Goal: Task Accomplishment & Management: Manage account settings

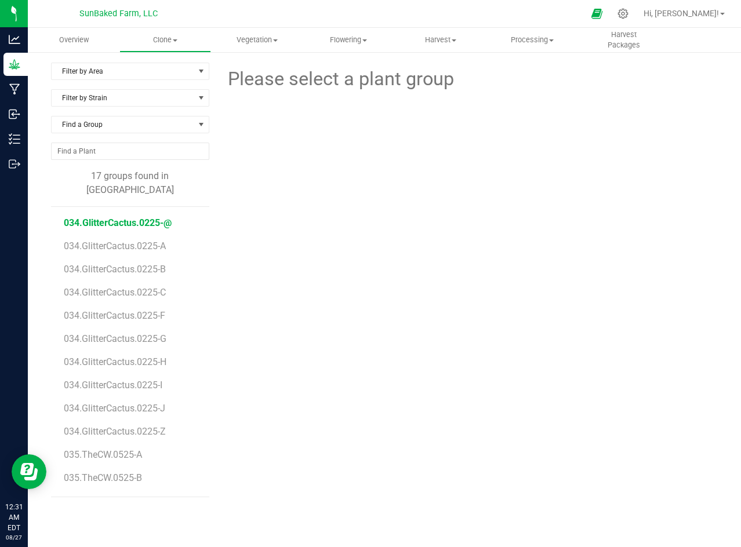
click at [141, 217] on span "034.GlitterCactus.0225-@" at bounding box center [118, 222] width 108 height 11
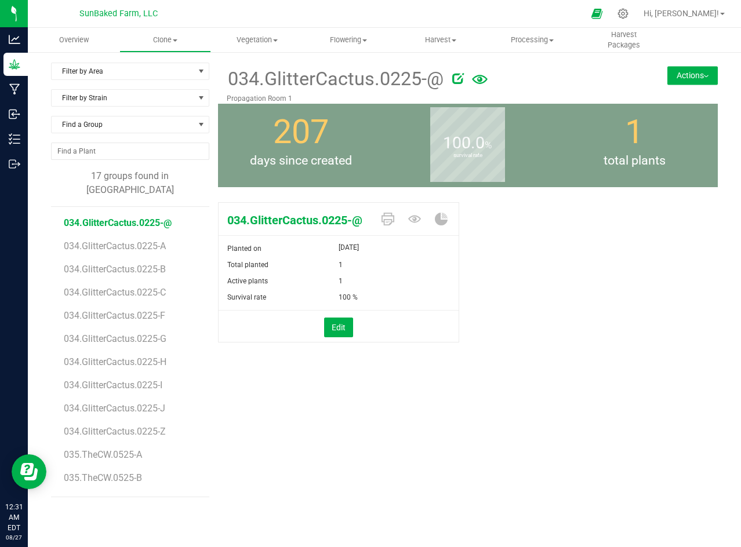
click at [469, 271] on div "034.GlitterCactus.0225-@ Planted on [DATE] Total planted 1 Active plants 1 Surv…" at bounding box center [468, 285] width 500 height 174
click at [247, 37] on span "Vegetation" at bounding box center [257, 40] width 90 height 10
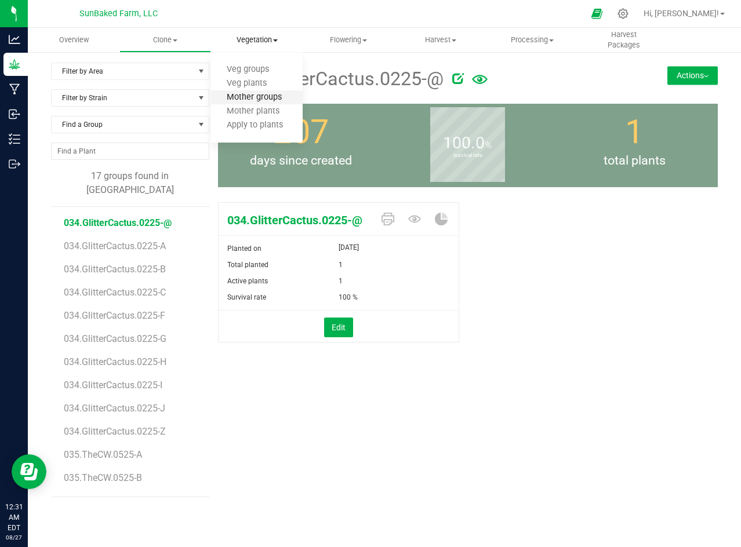
click at [249, 96] on span "Mother groups" at bounding box center [254, 98] width 86 height 10
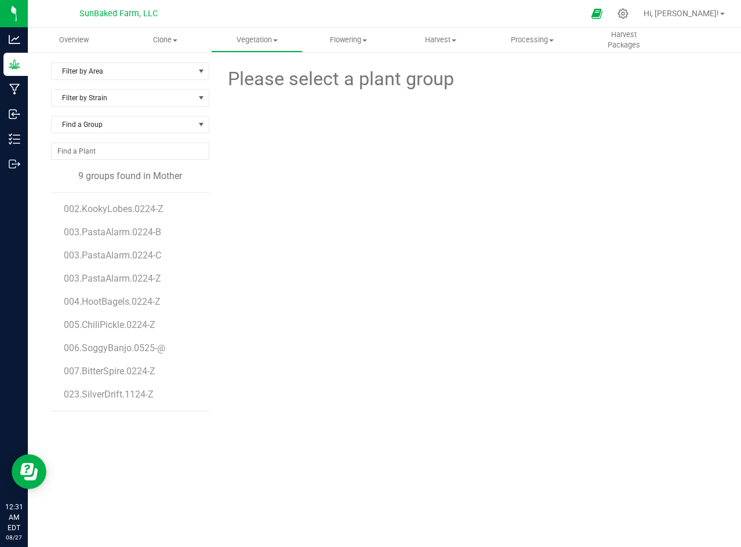
click at [148, 215] on li "002.KookyLobes.0224-Z" at bounding box center [132, 204] width 137 height 23
click at [132, 205] on span "002.KookyLobes.0224-Z" at bounding box center [115, 208] width 103 height 11
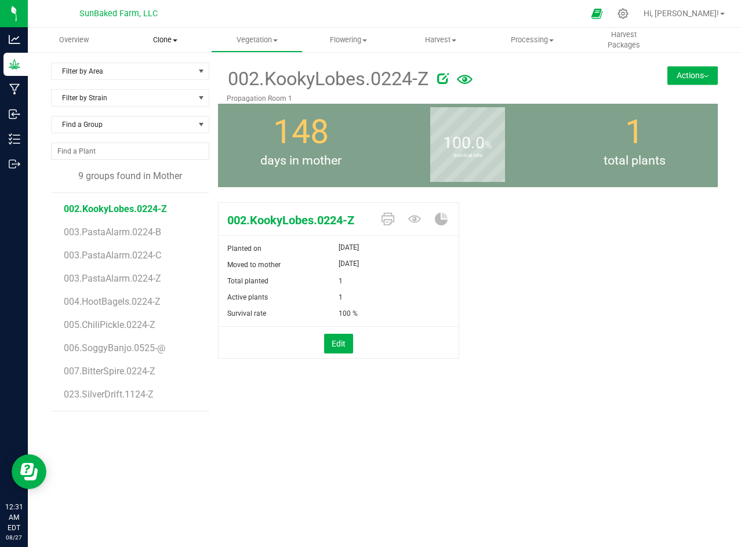
click at [174, 43] on span "Clone" at bounding box center [165, 40] width 90 height 10
click at [174, 80] on span "Cloning groups" at bounding box center [163, 84] width 88 height 10
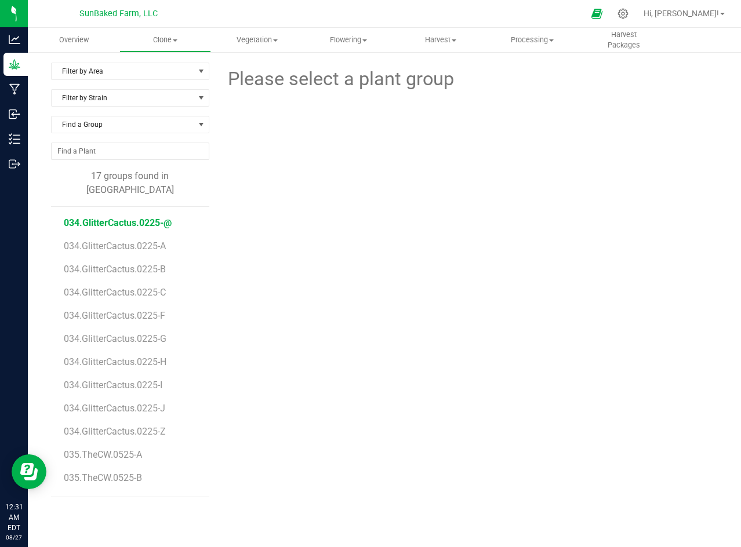
click at [151, 217] on span "034.GlitterCactus.0225-@" at bounding box center [118, 222] width 108 height 11
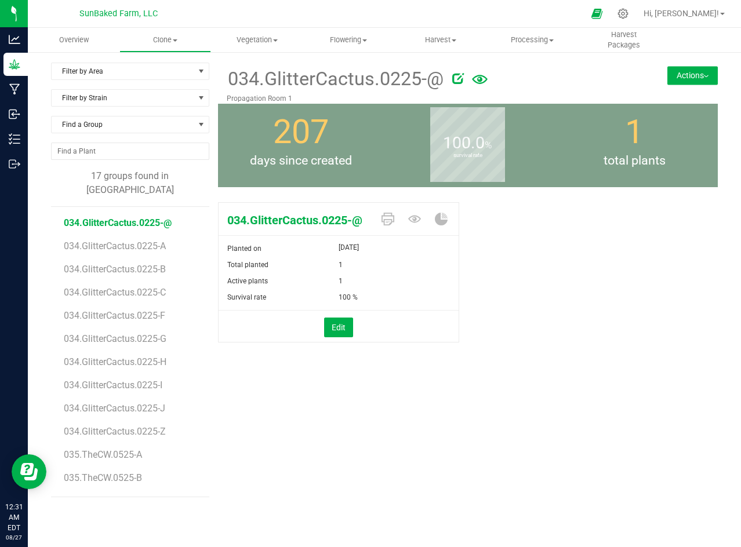
click at [384, 175] on div "100.0 % survival rate" at bounding box center [467, 145] width 166 height 83
click at [696, 79] on button "Actions" at bounding box center [692, 75] width 50 height 19
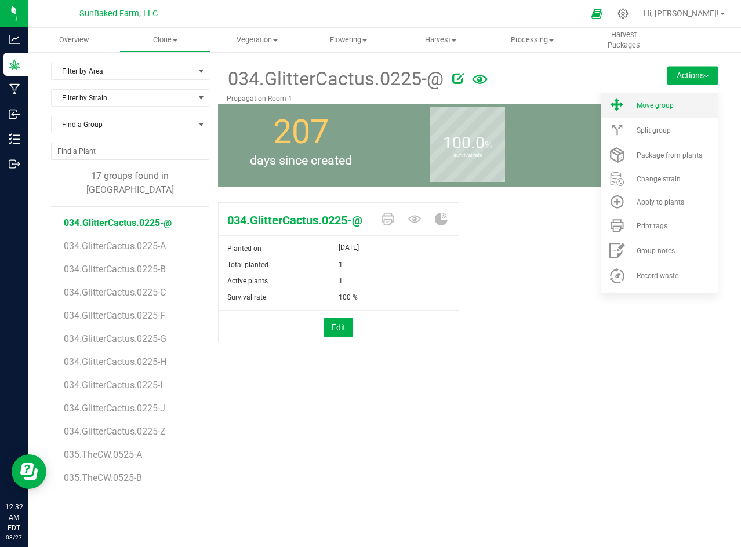
click at [671, 110] on li "Move group" at bounding box center [658, 105] width 117 height 25
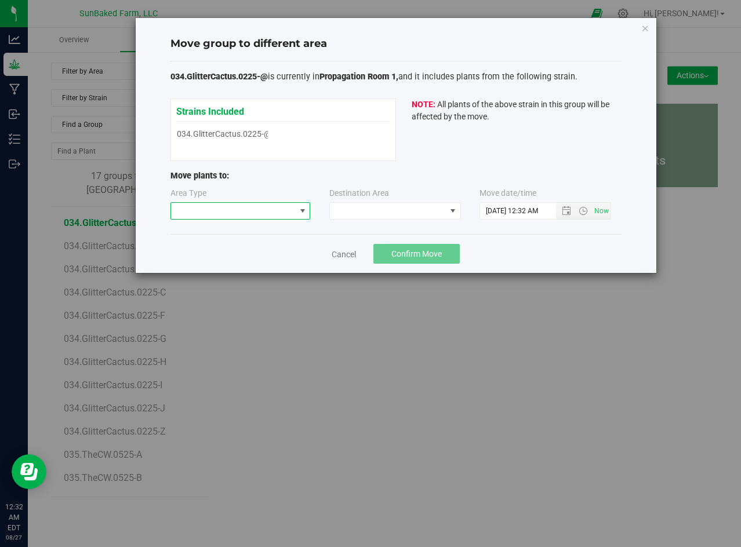
click at [271, 210] on span at bounding box center [233, 211] width 125 height 16
click at [246, 249] on li "Mother" at bounding box center [240, 252] width 139 height 20
click at [370, 210] on span at bounding box center [388, 211] width 116 height 16
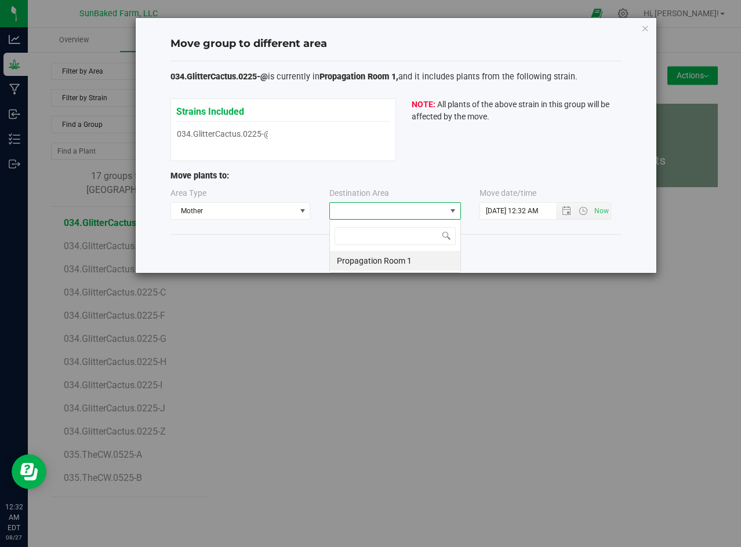
scroll to position [17, 132]
click at [362, 259] on li "Propagation Room 1" at bounding box center [395, 261] width 130 height 20
click at [562, 209] on span "Open the date view" at bounding box center [566, 210] width 9 height 9
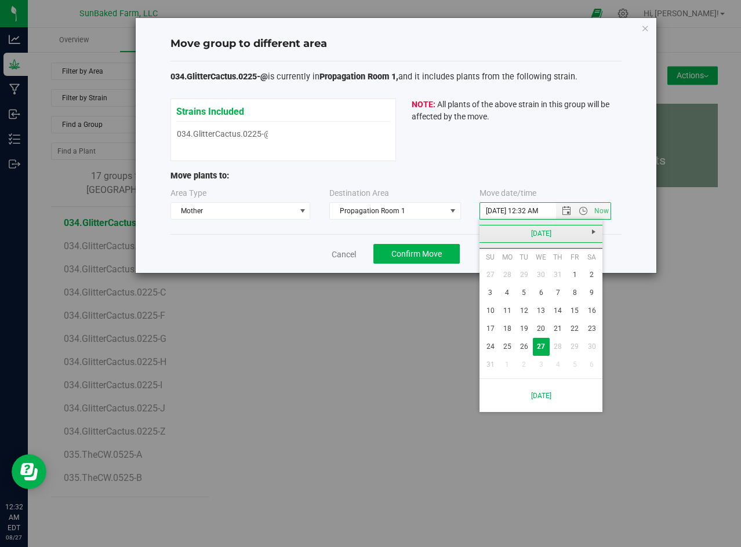
click at [523, 230] on link "[DATE]" at bounding box center [541, 234] width 125 height 18
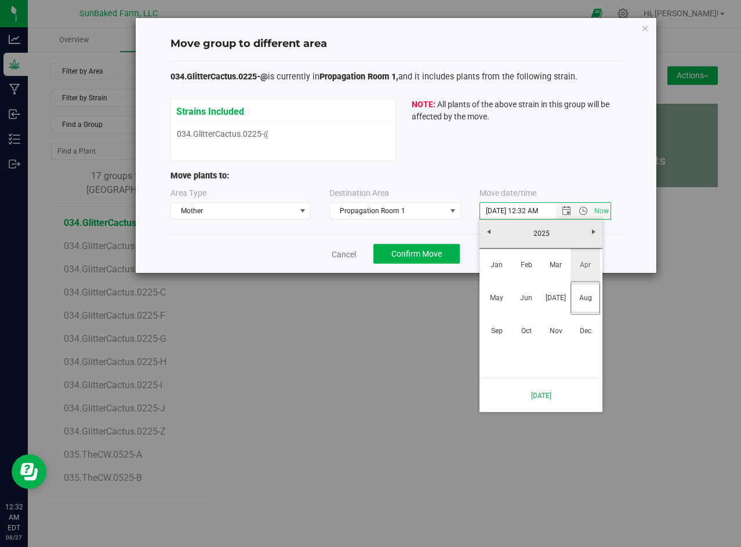
click at [584, 265] on link "Apr" at bounding box center [585, 265] width 30 height 30
click at [497, 327] on link "20" at bounding box center [490, 329] width 17 height 18
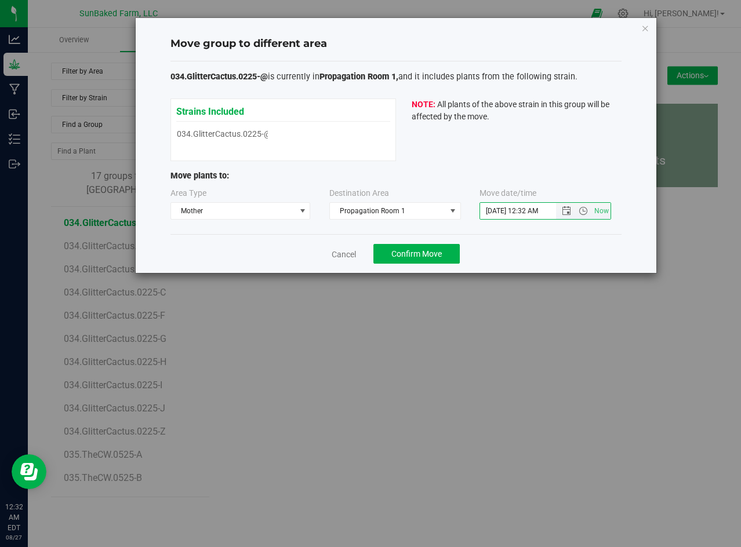
click at [532, 212] on input "[DATE] 12:32 AM" at bounding box center [528, 211] width 96 height 16
type input "[DATE] 4:20 PM"
click at [549, 233] on div "034.GlitterCactus.0225-@ is currently in Propagation Room 1, and it includes pl…" at bounding box center [395, 147] width 451 height 173
click at [407, 253] on span "Confirm Move" at bounding box center [416, 253] width 50 height 9
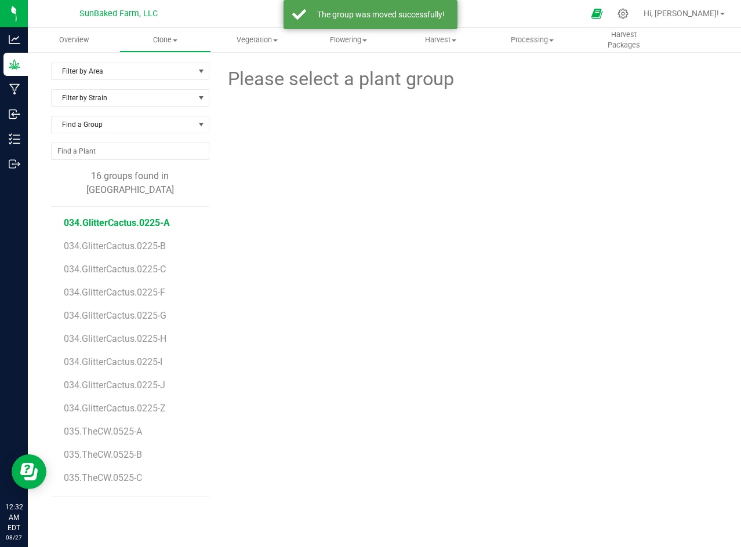
click at [141, 217] on span "034.GlitterCactus.0225-A" at bounding box center [117, 222] width 106 height 11
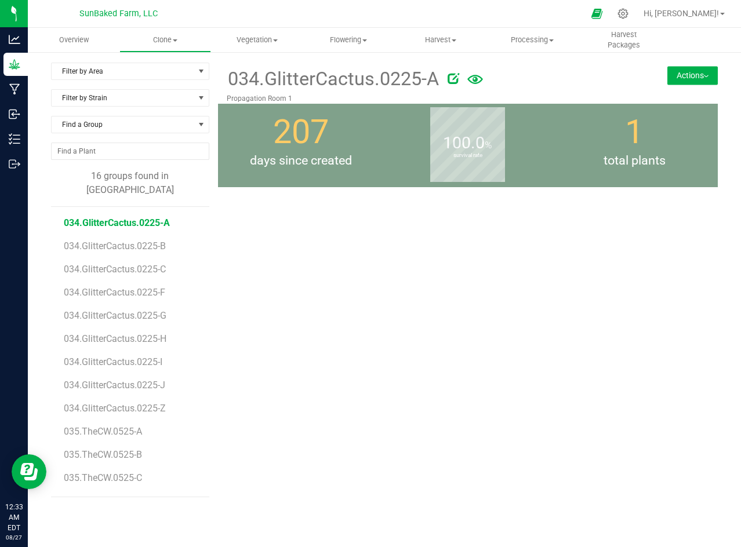
click at [680, 88] on div "034.GlitterCactus.0225-A Propagation Room 1 Actions Move group Split group" at bounding box center [468, 83] width 500 height 41
click at [677, 75] on button "Actions" at bounding box center [692, 75] width 50 height 19
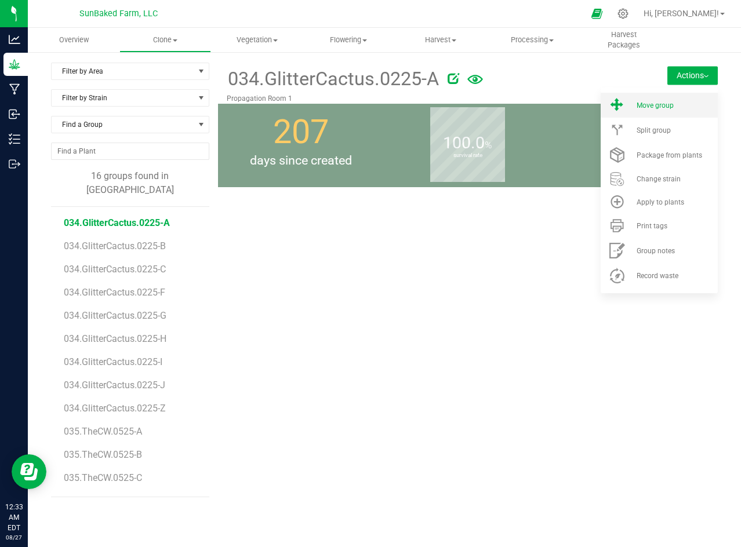
click at [651, 105] on span "Move group" at bounding box center [654, 105] width 37 height 8
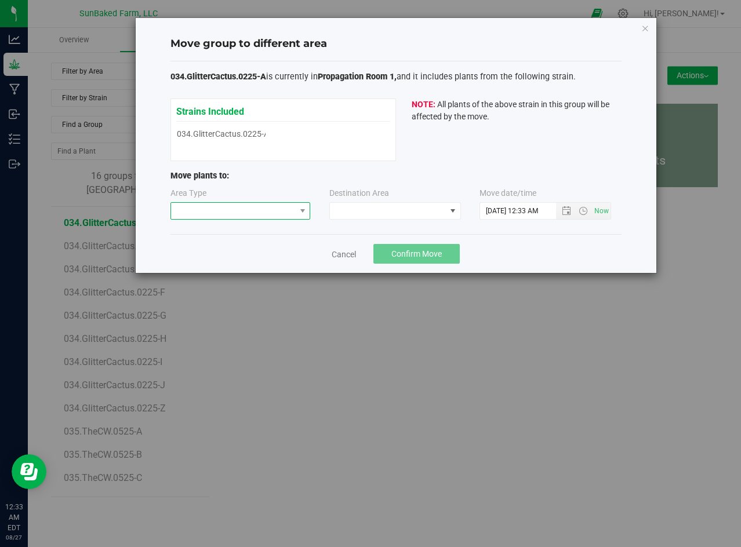
click at [271, 203] on span at bounding box center [233, 211] width 125 height 16
click at [261, 247] on li "Mother" at bounding box center [240, 252] width 139 height 20
click at [365, 211] on span at bounding box center [388, 211] width 116 height 16
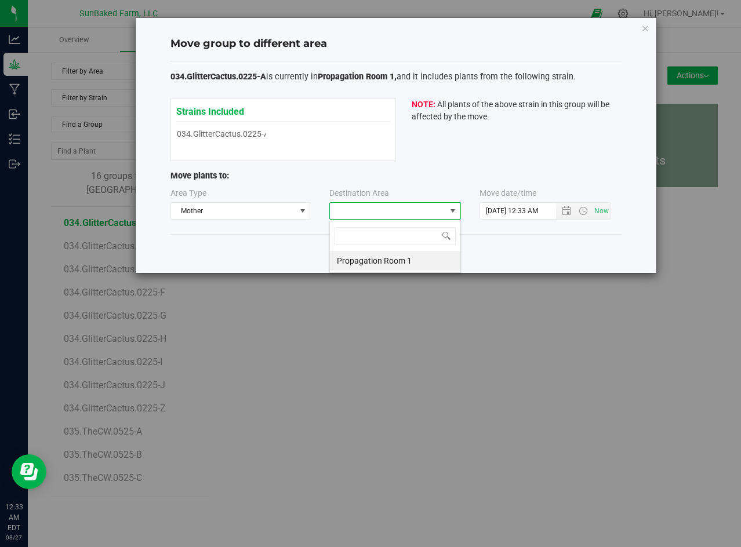
scroll to position [17, 132]
click at [361, 256] on li "Propagation Room 1" at bounding box center [395, 261] width 130 height 20
click at [494, 206] on input "[DATE] 12:33 AM" at bounding box center [528, 211] width 96 height 16
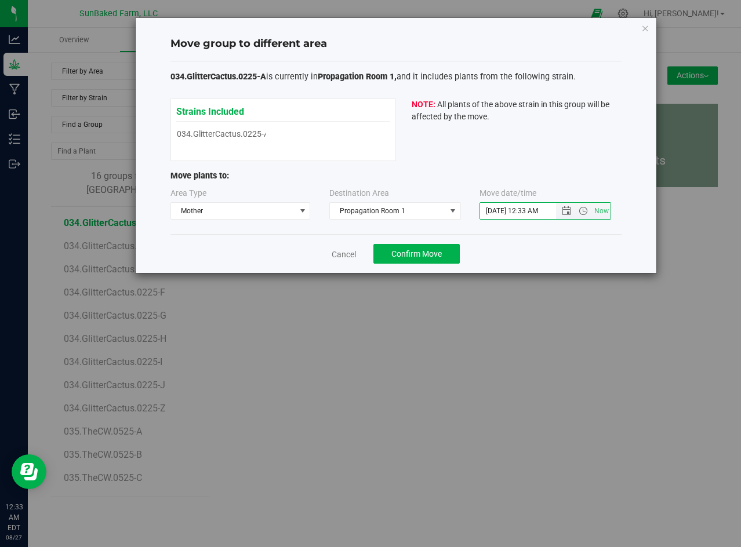
paste input "[DATE] 4:20 P"
type input "[DATE] 4:20 PM"
click at [442, 248] on button "Confirm Move" at bounding box center [416, 254] width 86 height 20
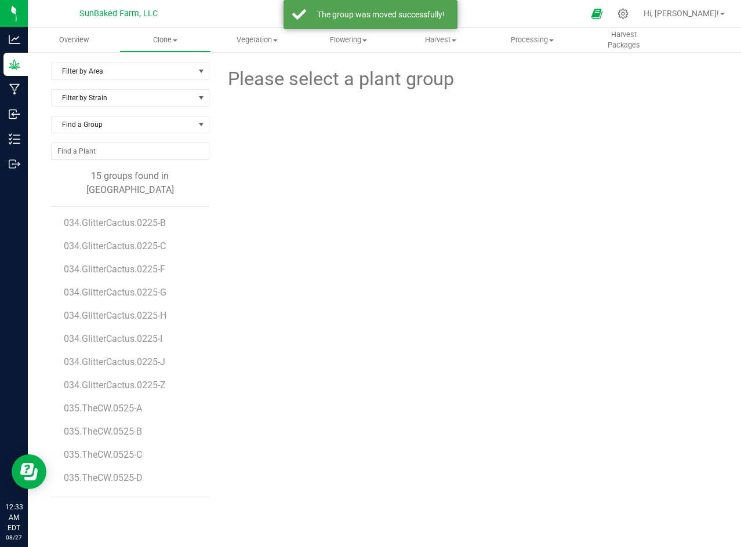
click at [143, 216] on li "034.GlitterCactus.0225-B" at bounding box center [132, 218] width 137 height 23
click at [139, 217] on span "034.GlitterCactus.0225-B" at bounding box center [116, 222] width 105 height 11
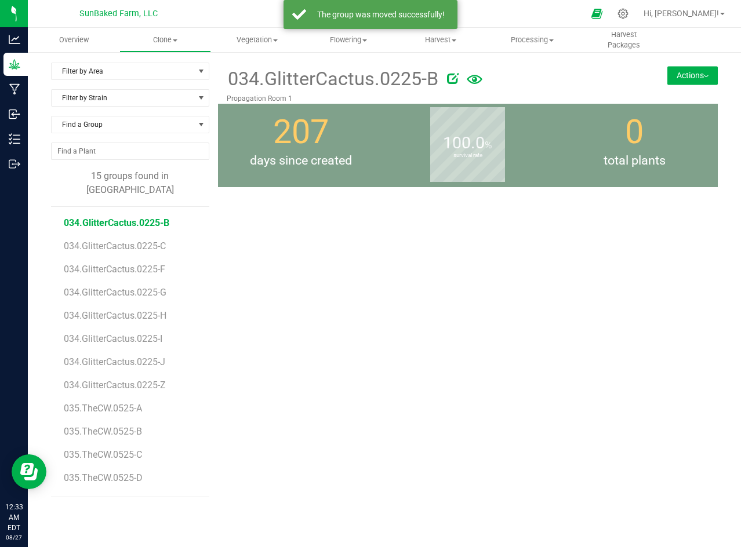
click at [696, 74] on button "Actions" at bounding box center [692, 75] width 50 height 19
